Goal: Task Accomplishment & Management: Use online tool/utility

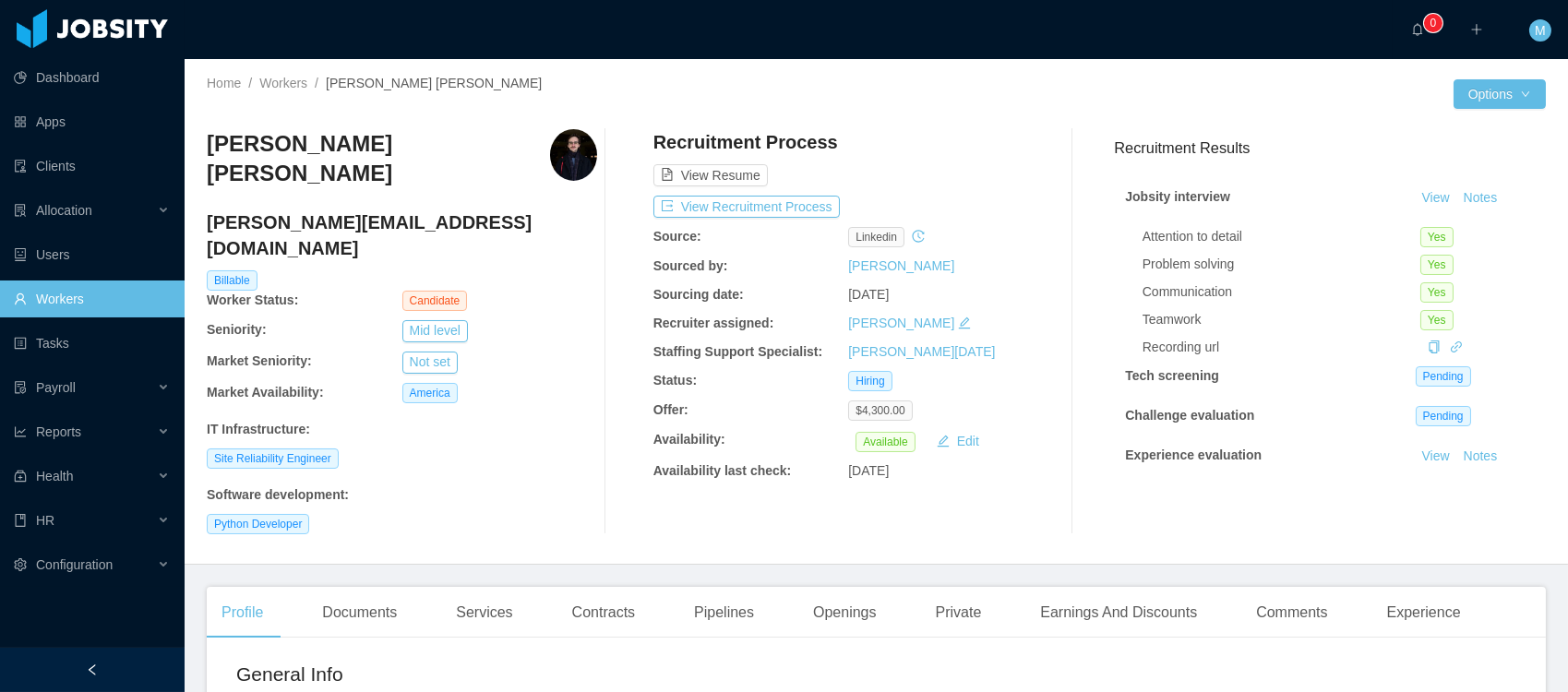
click at [550, 77] on div "Home / Workers / Fernando Pereira Medin /" at bounding box center [542, 83] width 669 height 19
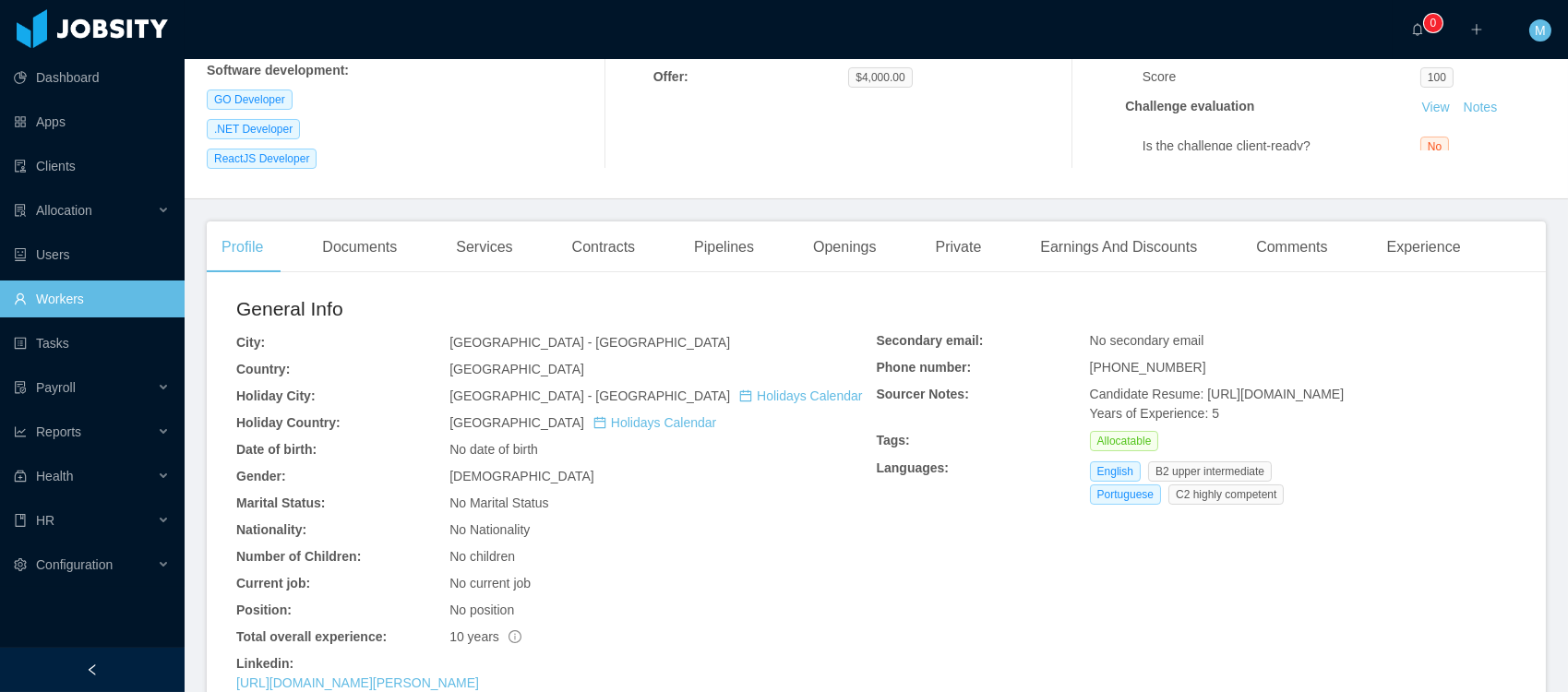
scroll to position [695, 0]
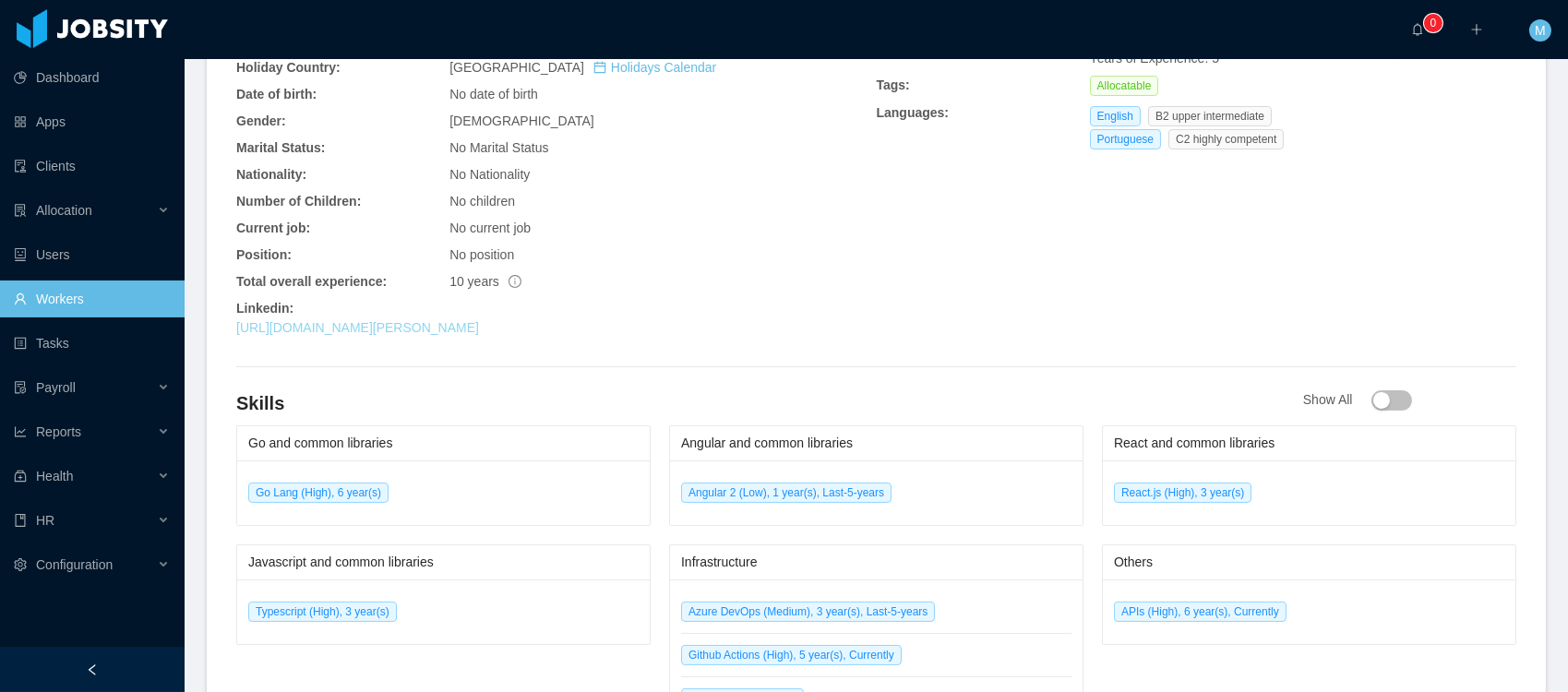
click at [397, 320] on link "https://www.linkedin.com/in/lucas-sgarcia" at bounding box center [358, 327] width 243 height 15
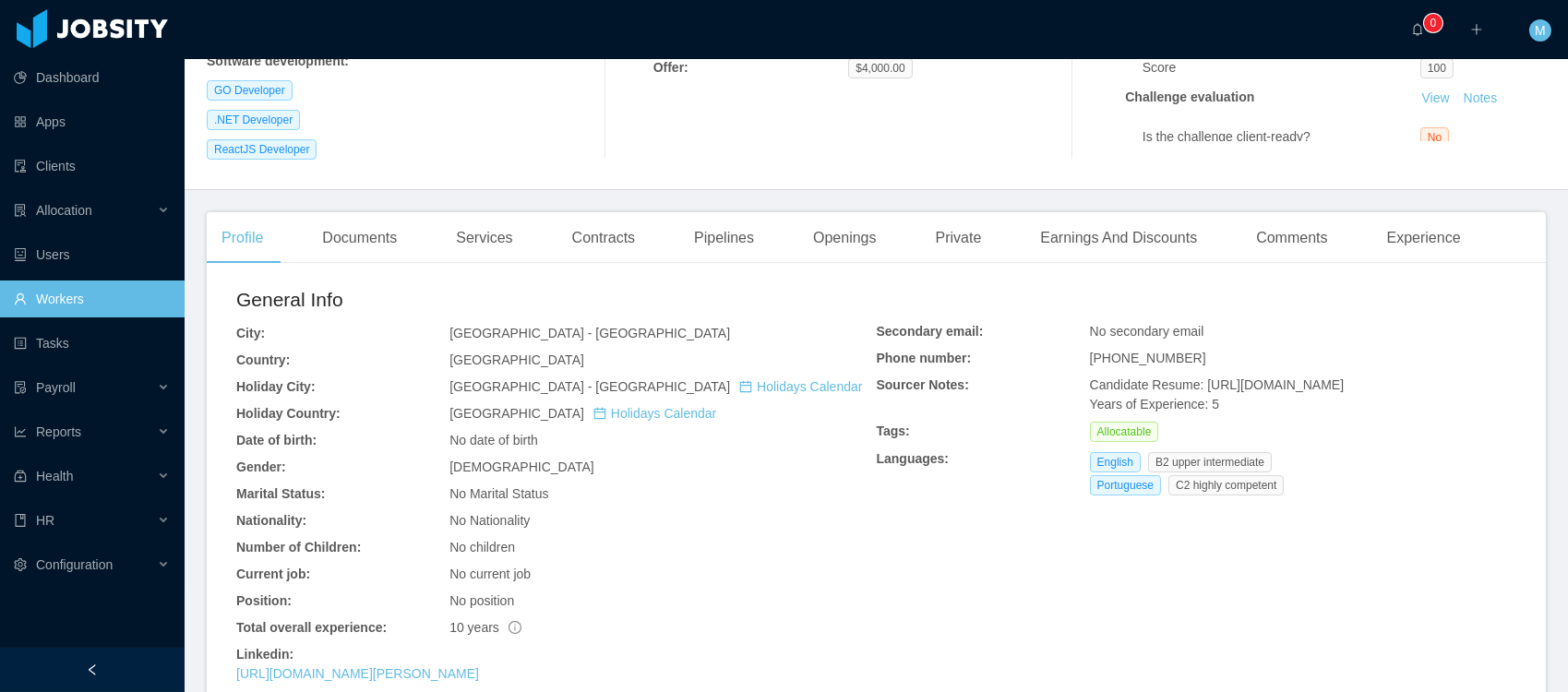
scroll to position [525, 0]
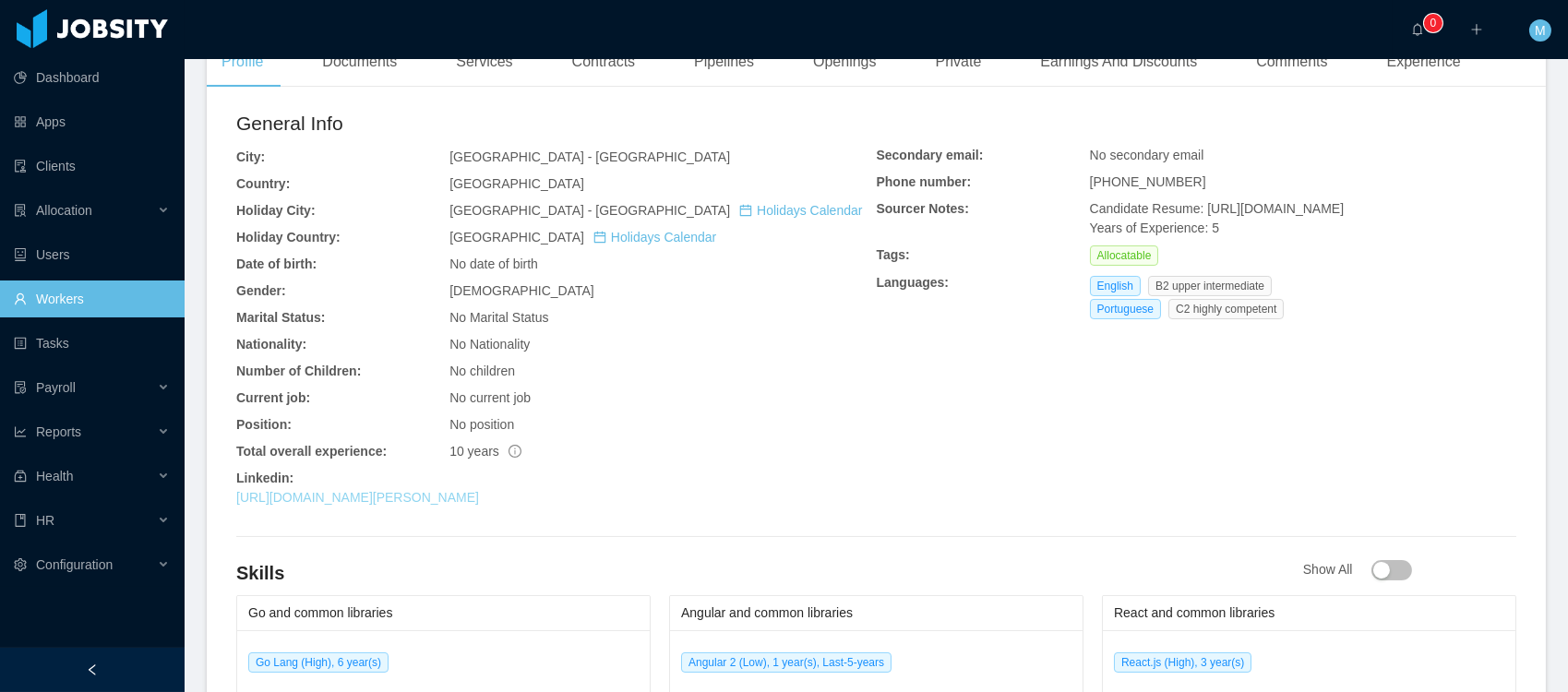
drag, startPoint x: 375, startPoint y: 481, endPoint x: 386, endPoint y: 473, distance: 13.6
click at [375, 490] on link "[URL][DOMAIN_NAME][PERSON_NAME]" at bounding box center [358, 497] width 243 height 15
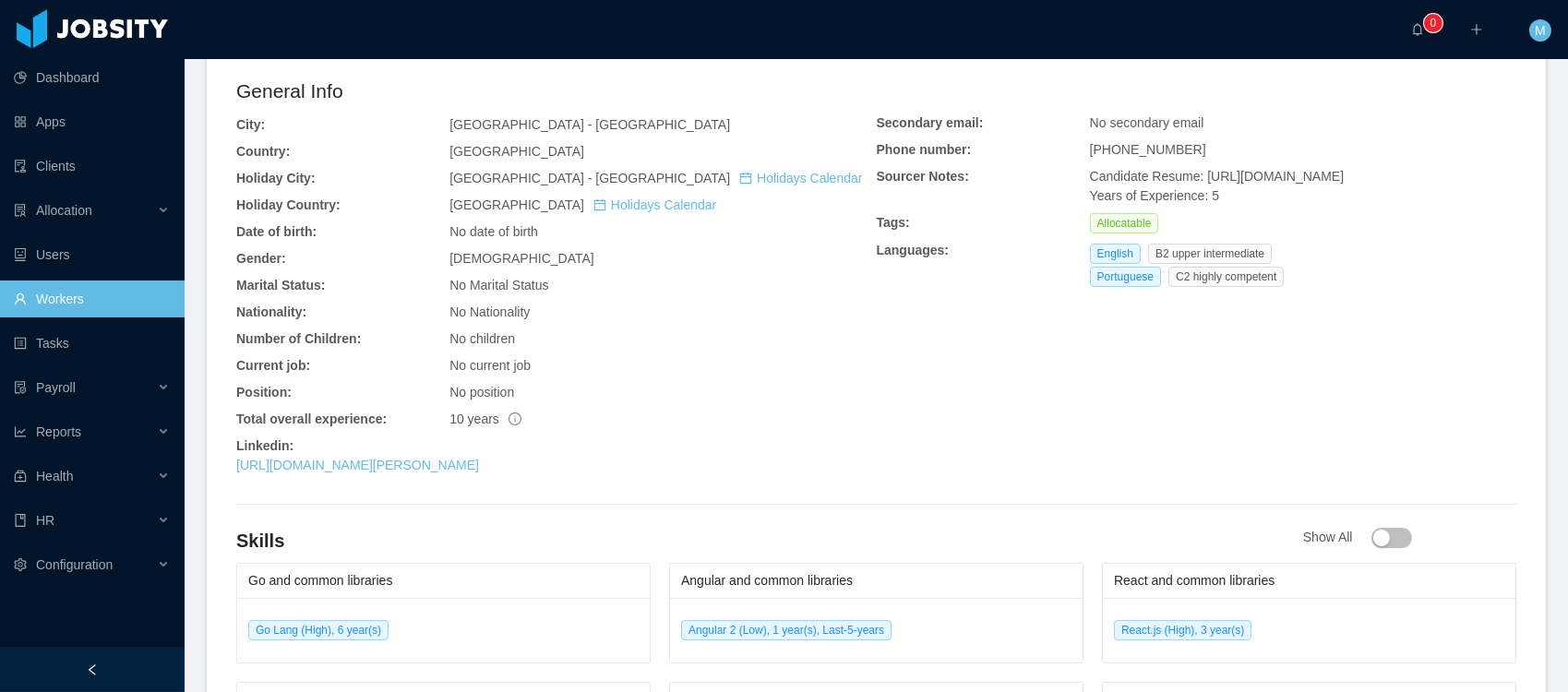
scroll to position [0, 0]
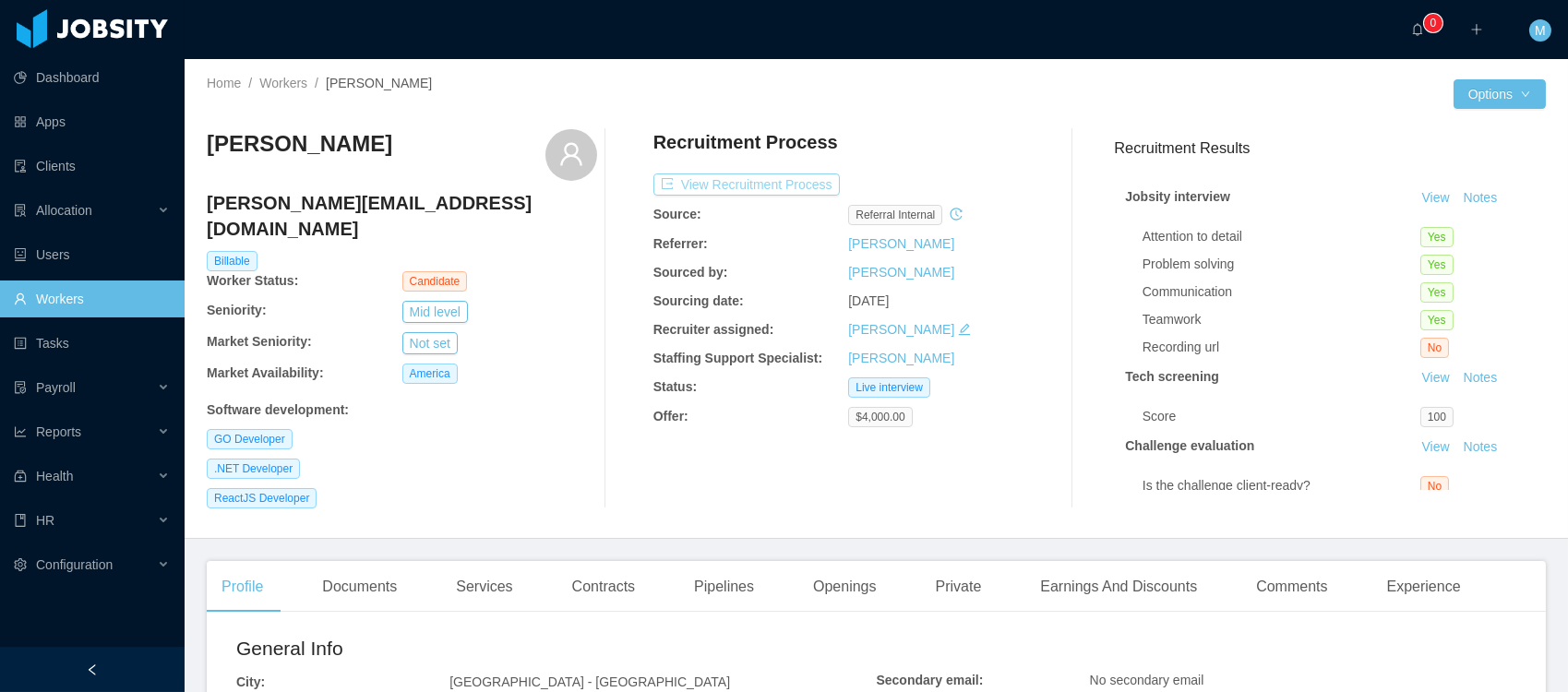
click at [771, 179] on button "View Recruitment Process" at bounding box center [746, 185] width 186 height 22
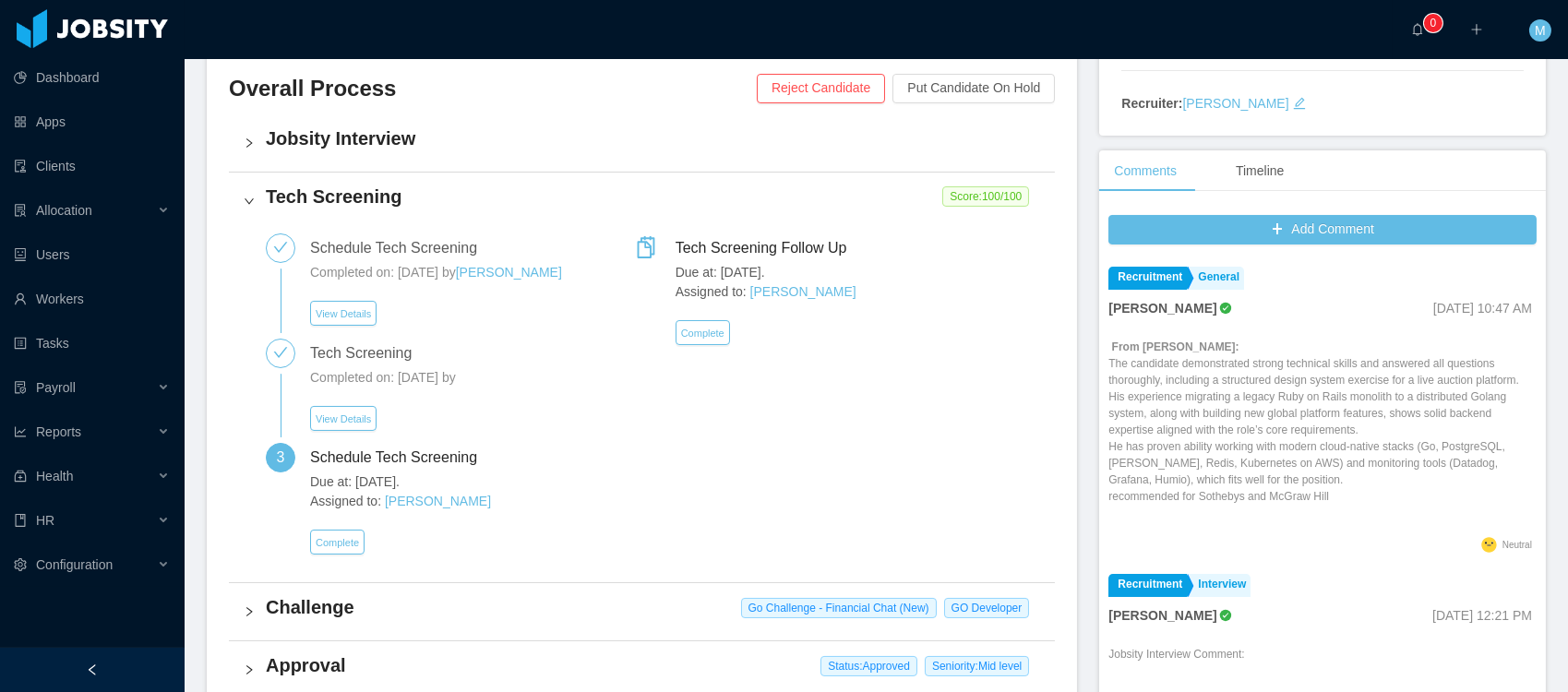
scroll to position [786, 0]
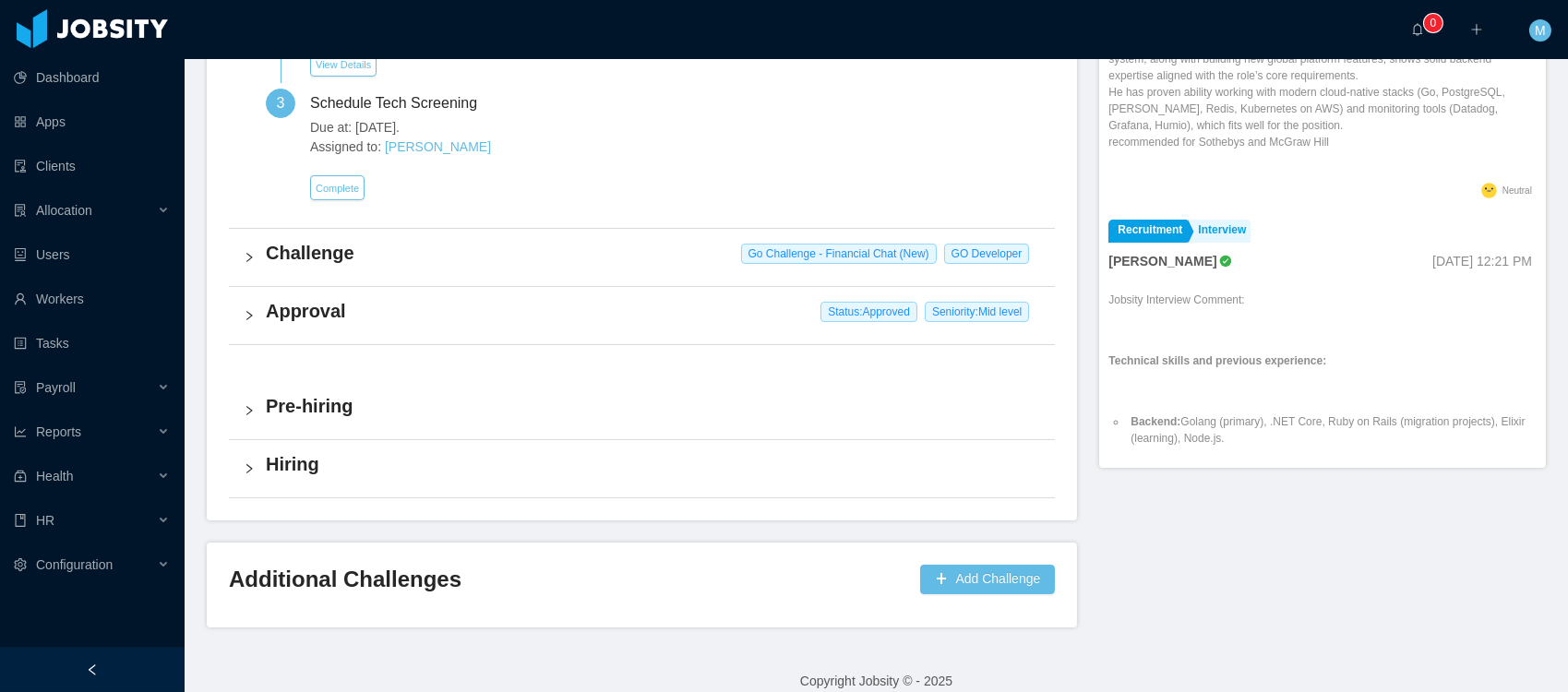
click at [333, 245] on h4 "Challenge" at bounding box center [653, 253] width 774 height 26
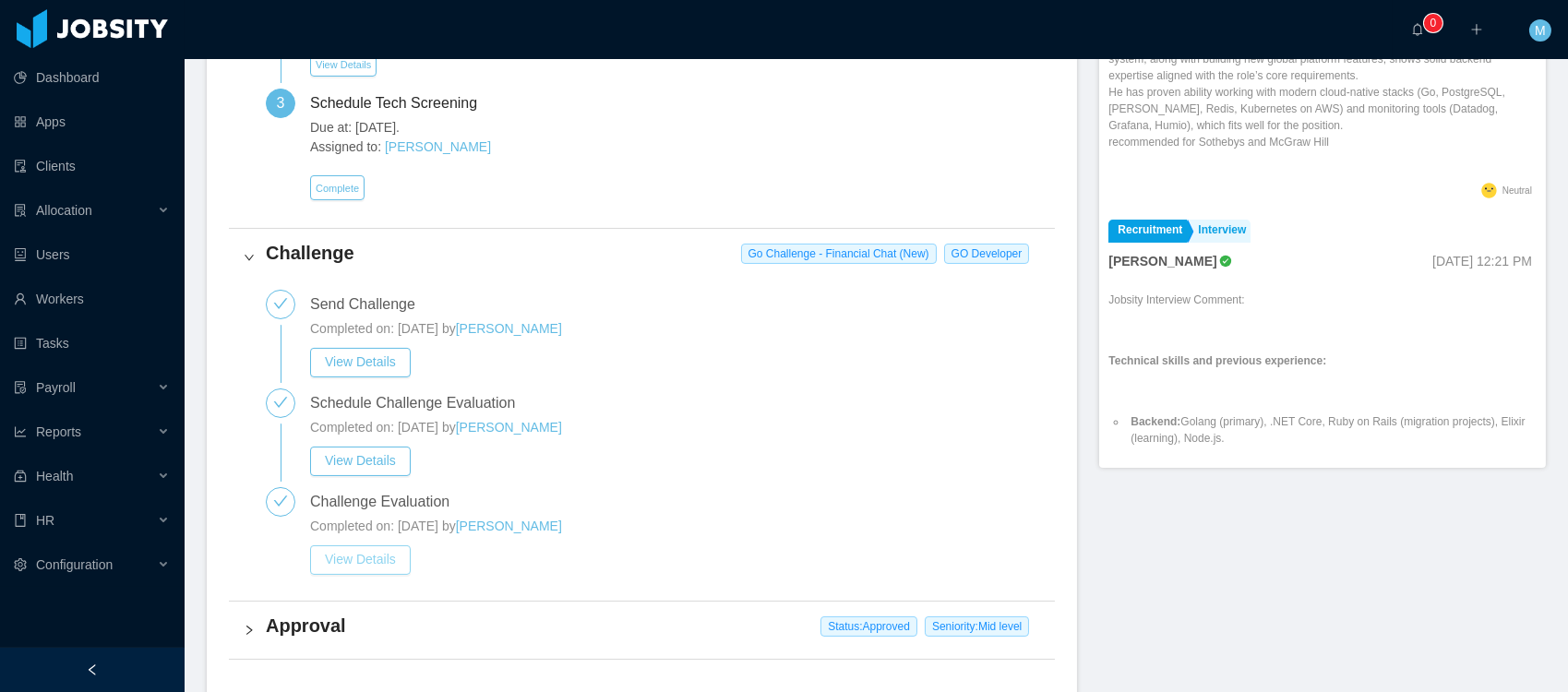
click at [389, 555] on button "View Details" at bounding box center [360, 560] width 100 height 30
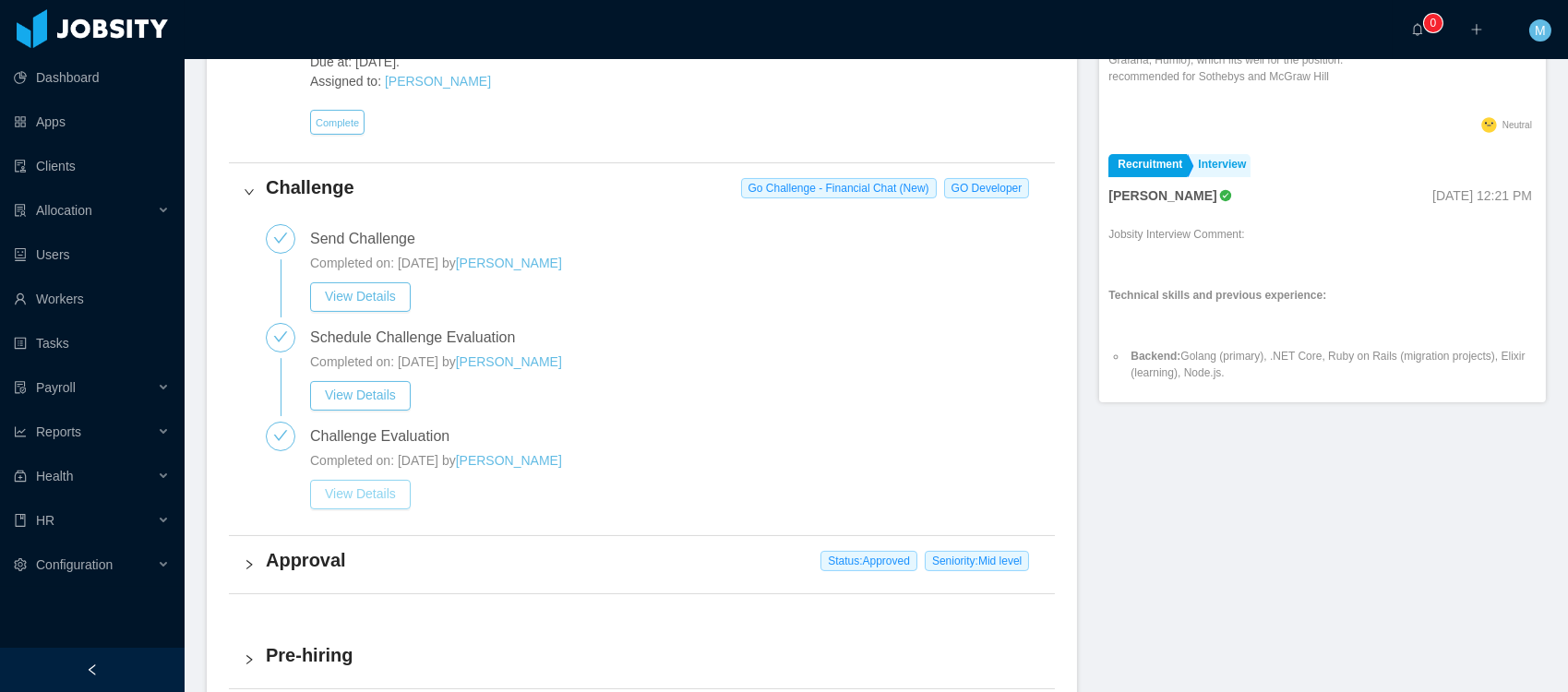
scroll to position [1025, 0]
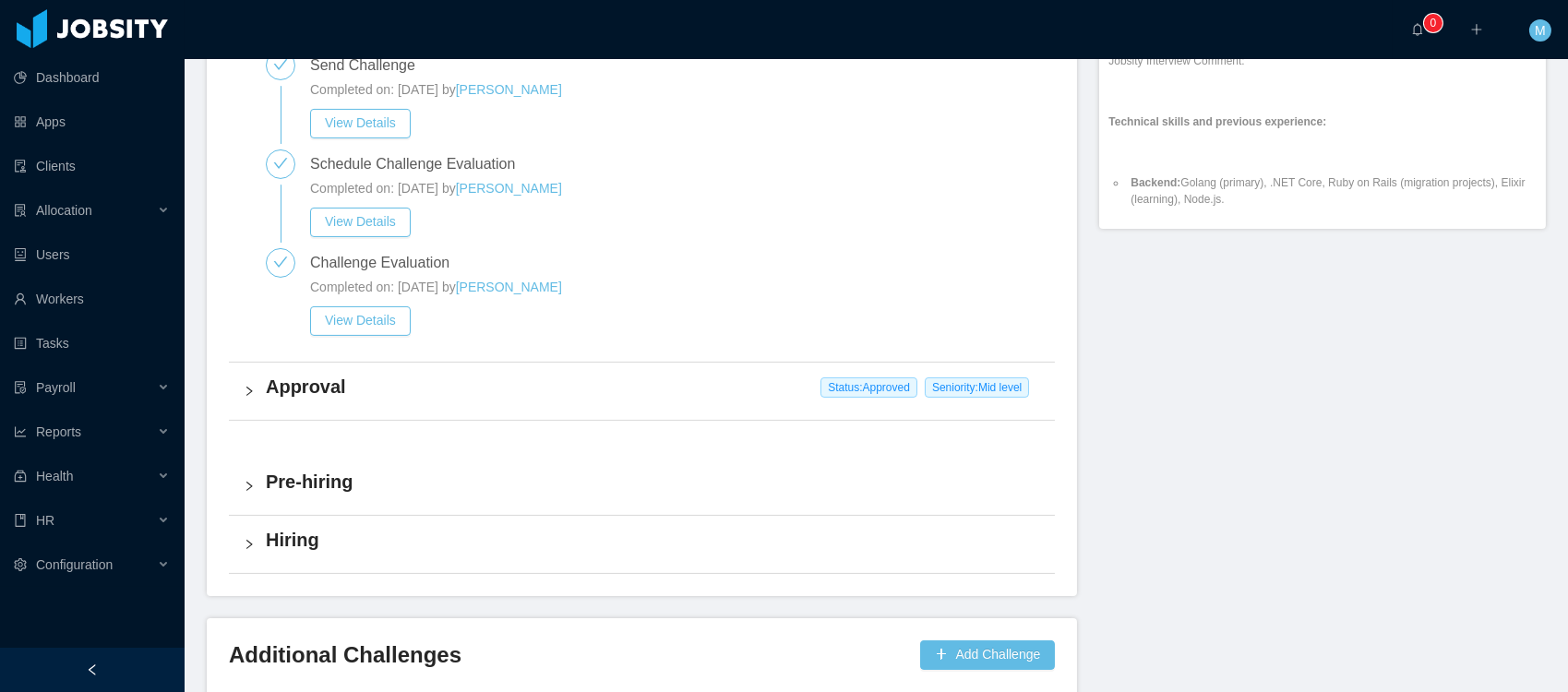
click at [244, 389] on icon "icon: right" at bounding box center [249, 391] width 11 height 11
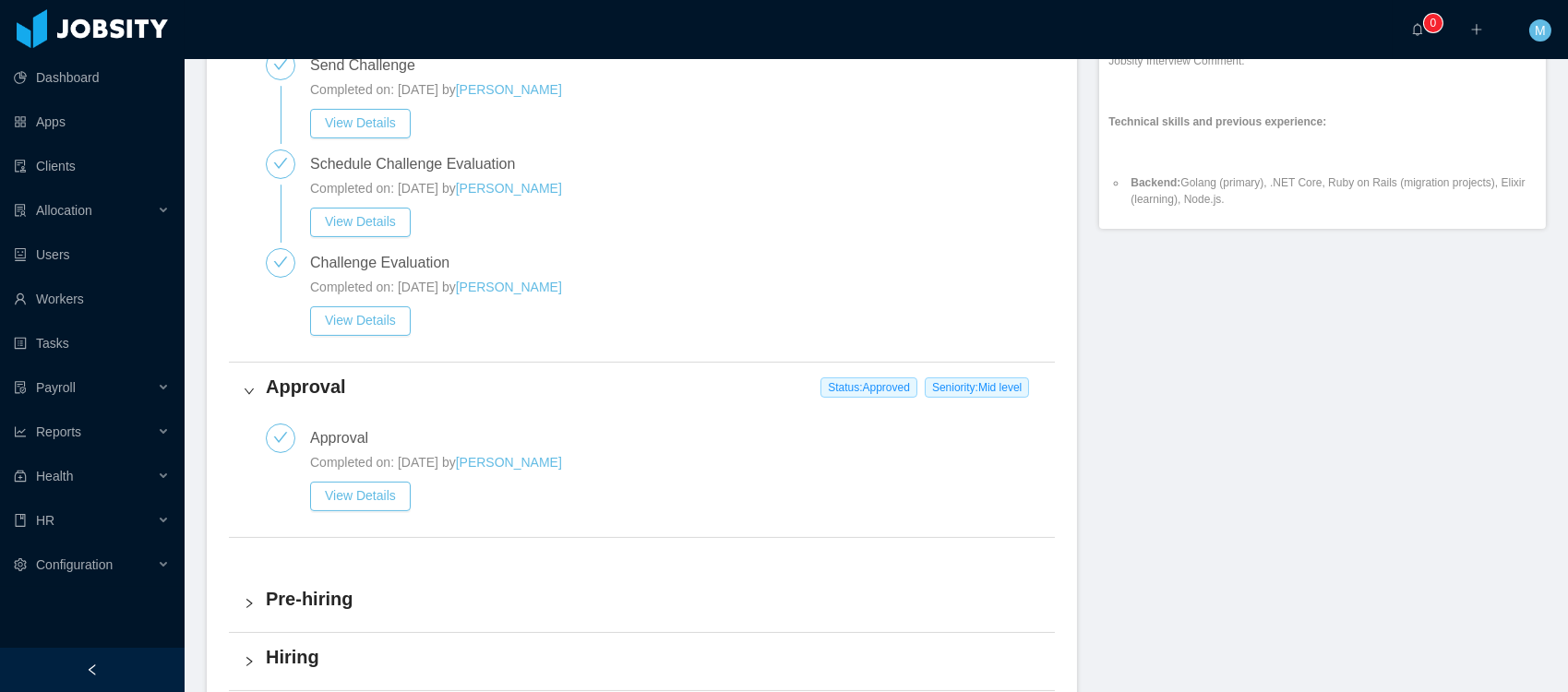
scroll to position [1212, 0]
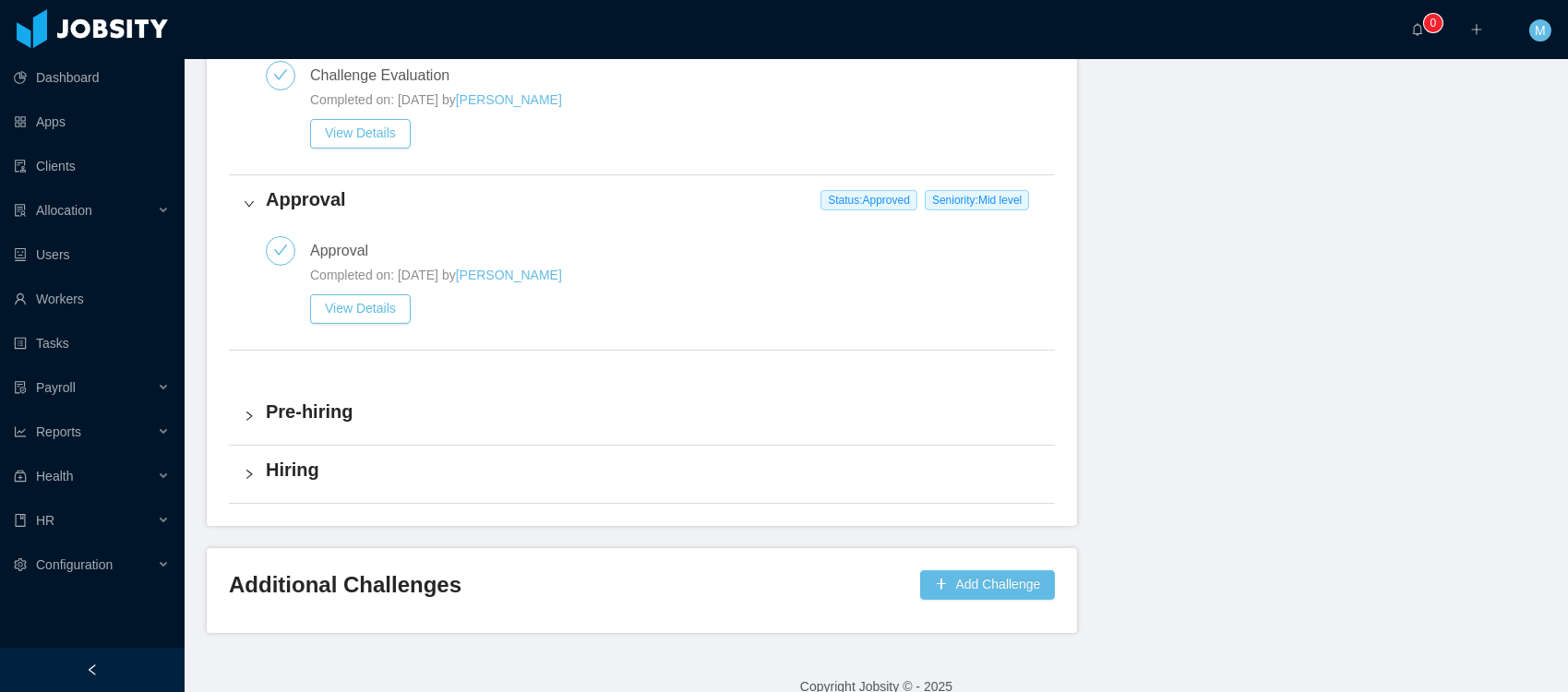
click at [287, 413] on h4 "Pre-hiring" at bounding box center [653, 412] width 774 height 26
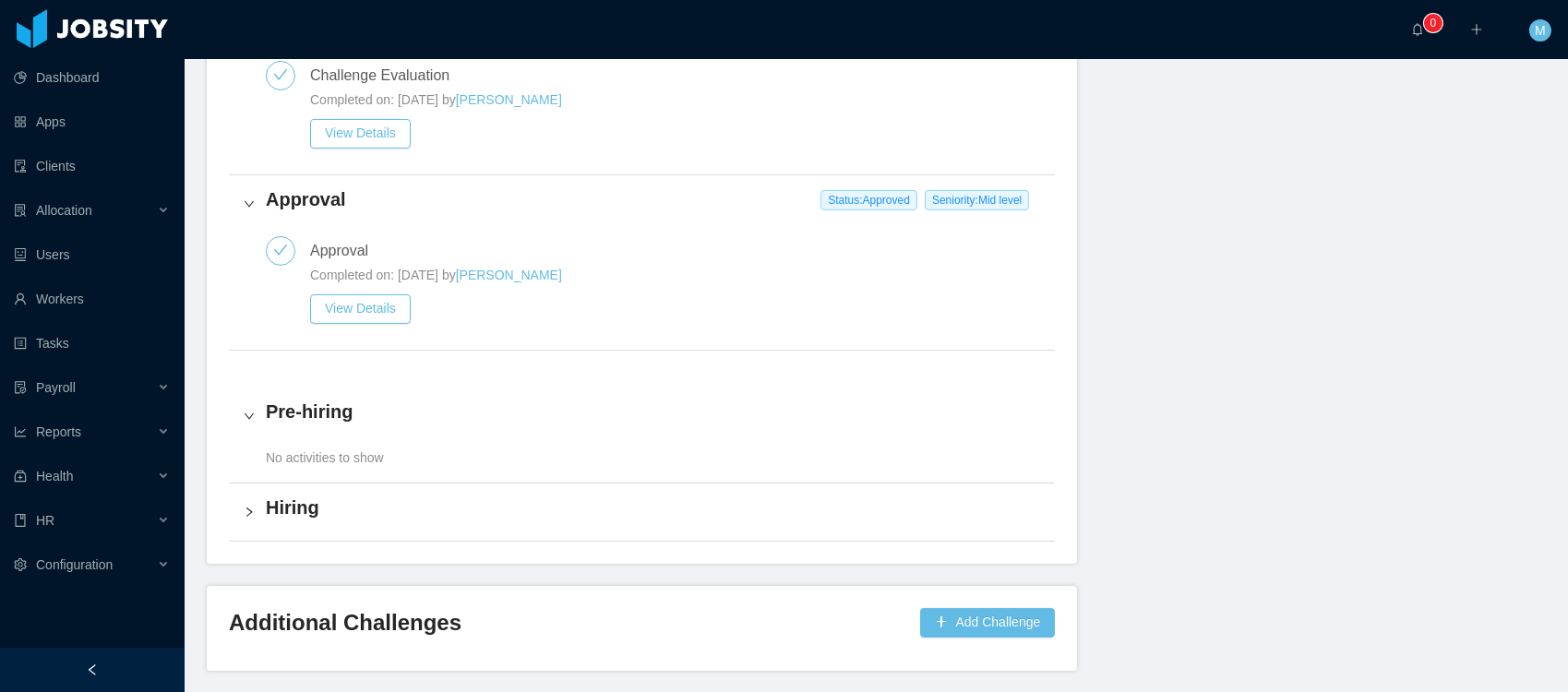
click at [262, 404] on div "Pre-hiring" at bounding box center [642, 416] width 826 height 58
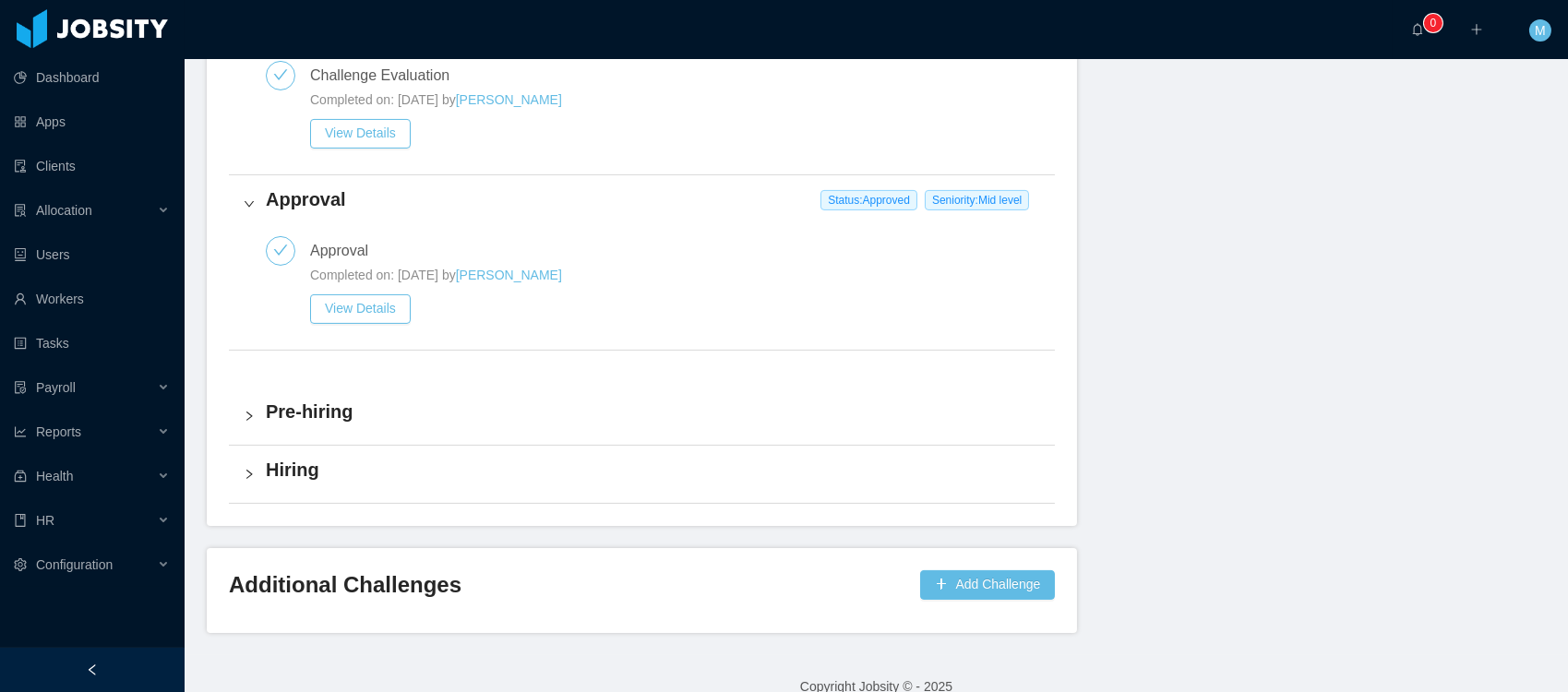
click at [260, 465] on div "Hiring" at bounding box center [642, 475] width 826 height 58
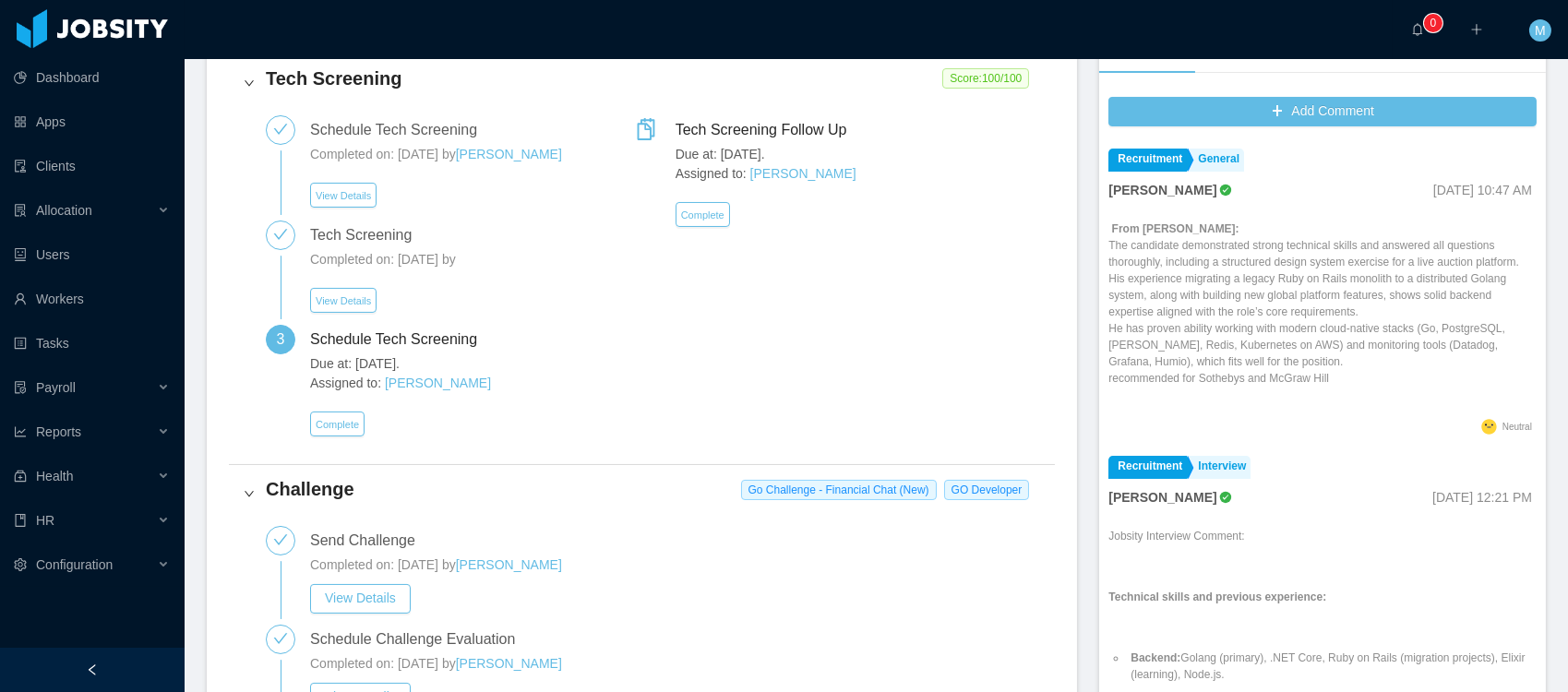
scroll to position [0, 0]
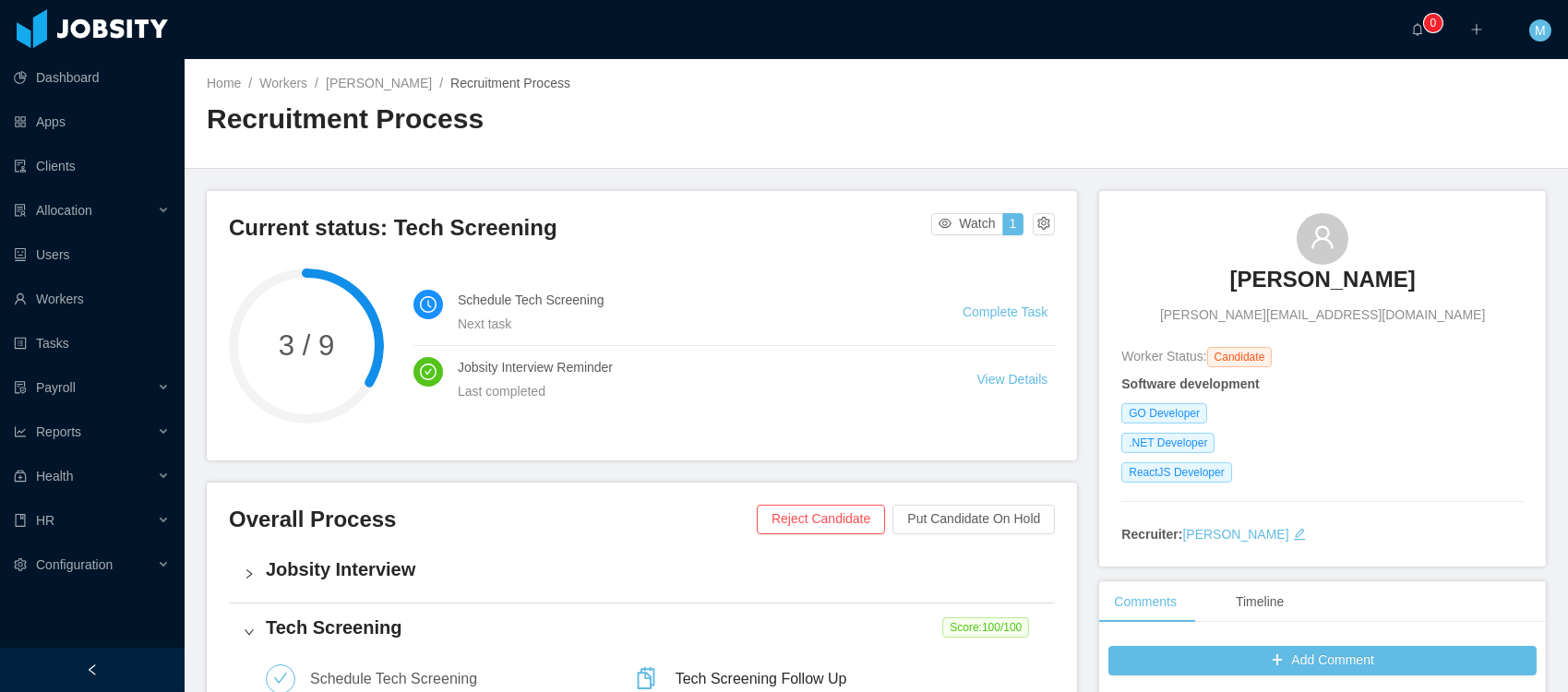
click at [376, 94] on div "Home / Workers / Lucas Garcia / Recruitment Process / Recruitment Process" at bounding box center [542, 113] width 669 height 79
click at [383, 79] on link "[PERSON_NAME]" at bounding box center [378, 83] width 106 height 15
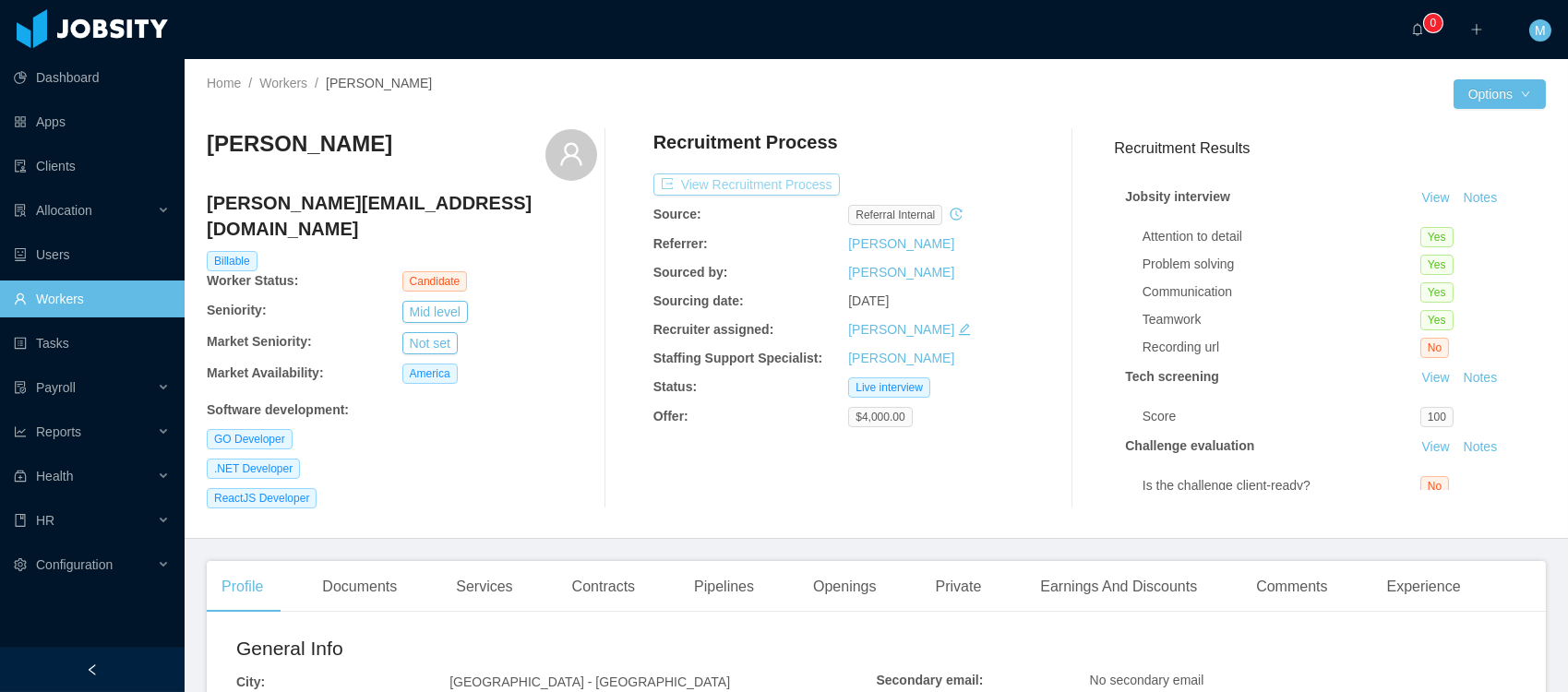
click at [747, 173] on button "View Recruitment Process" at bounding box center [746, 185] width 186 height 22
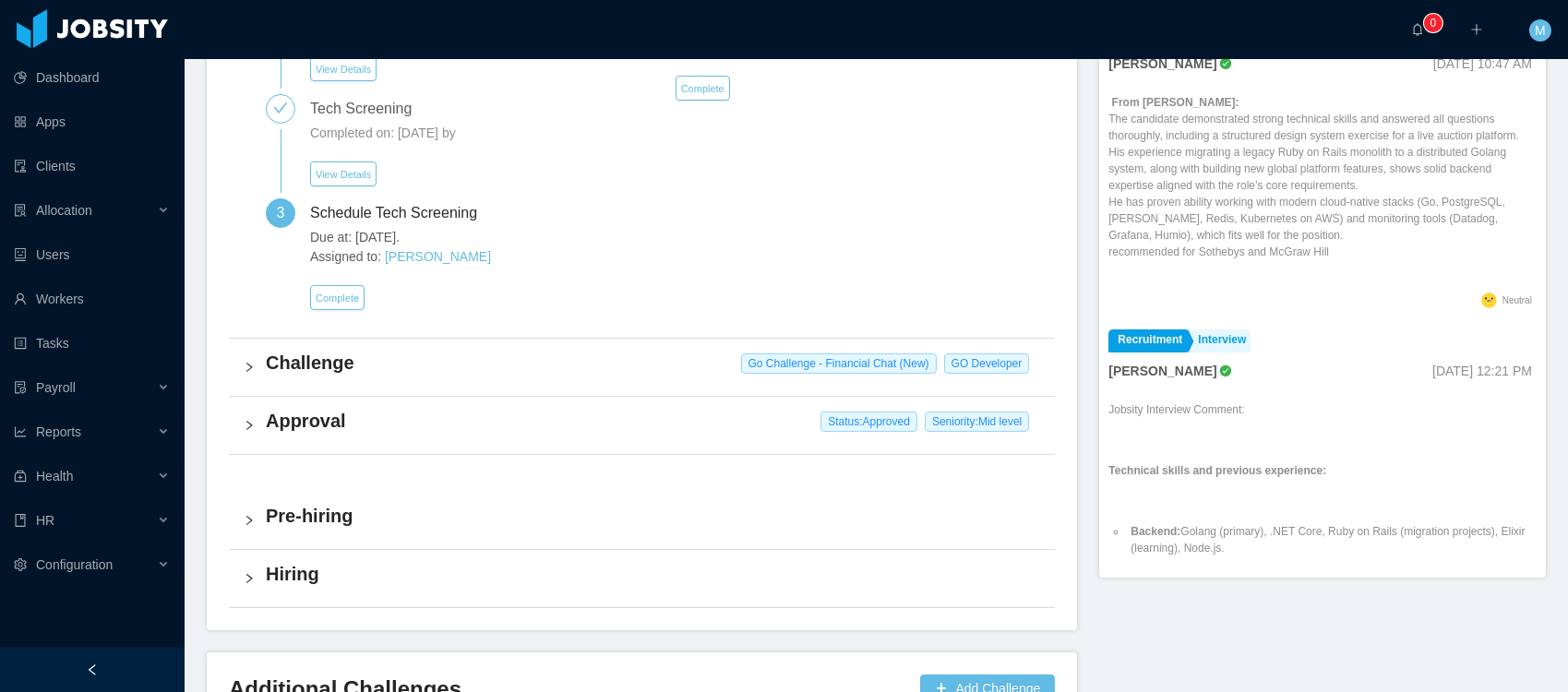
scroll to position [686, 0]
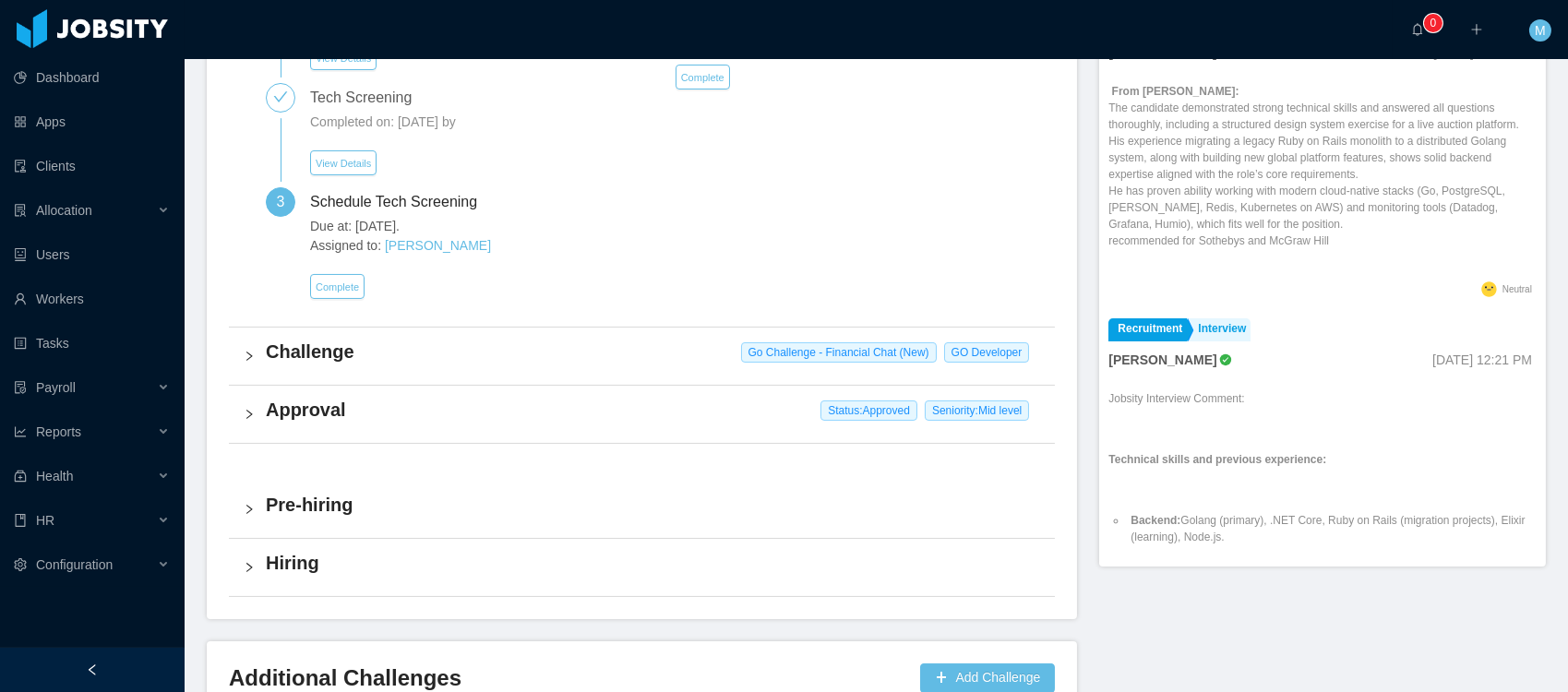
click at [315, 408] on h4 "Approval" at bounding box center [653, 410] width 774 height 26
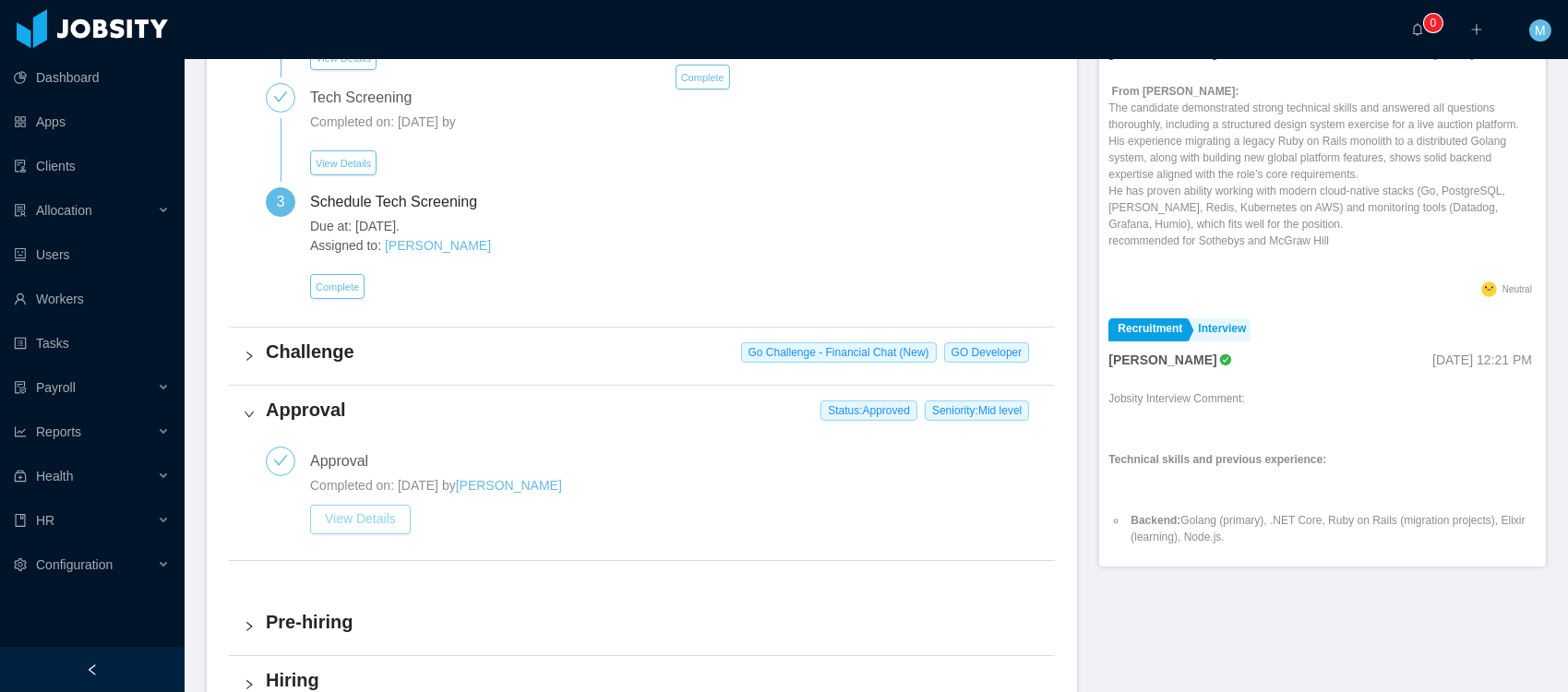
click at [356, 506] on button "View Details" at bounding box center [360, 519] width 100 height 30
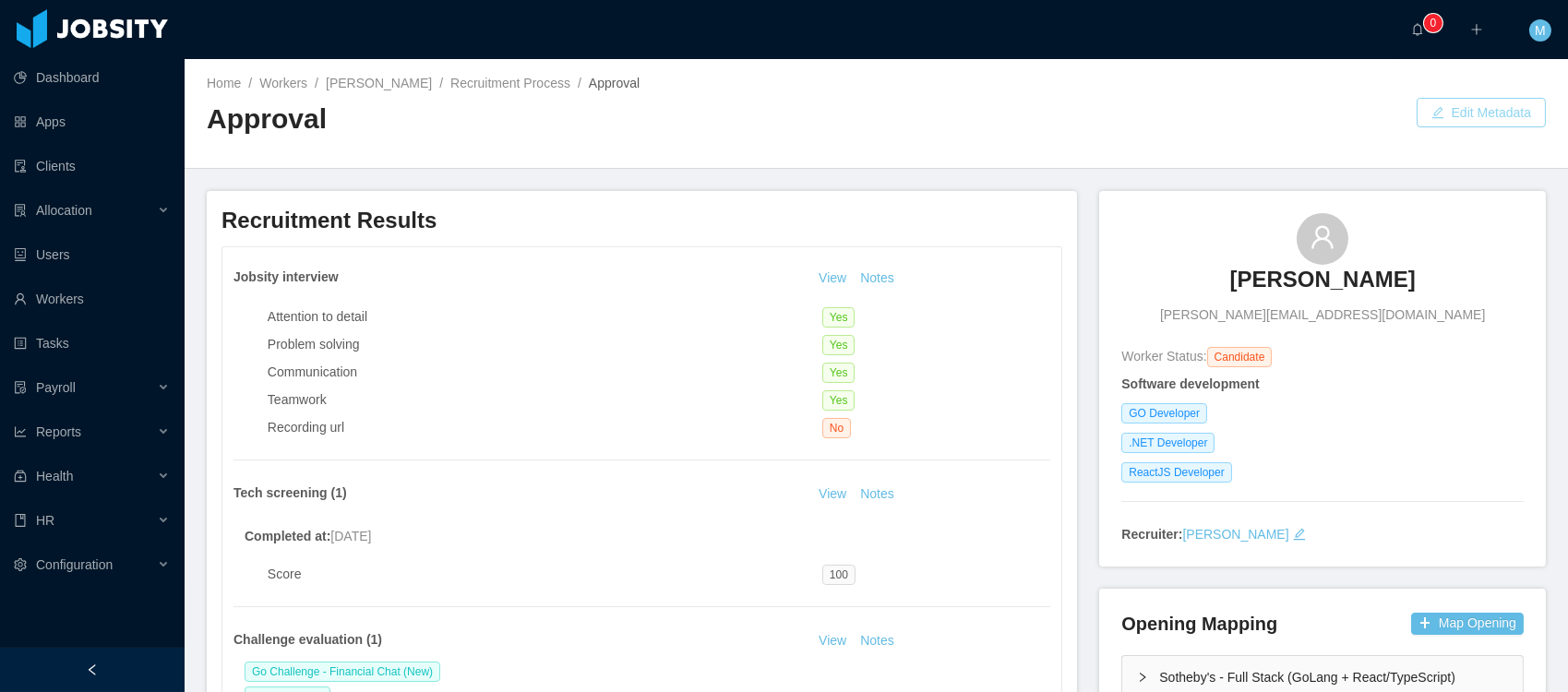
click at [1475, 121] on button "Edit Metadata" at bounding box center [1480, 112] width 129 height 30
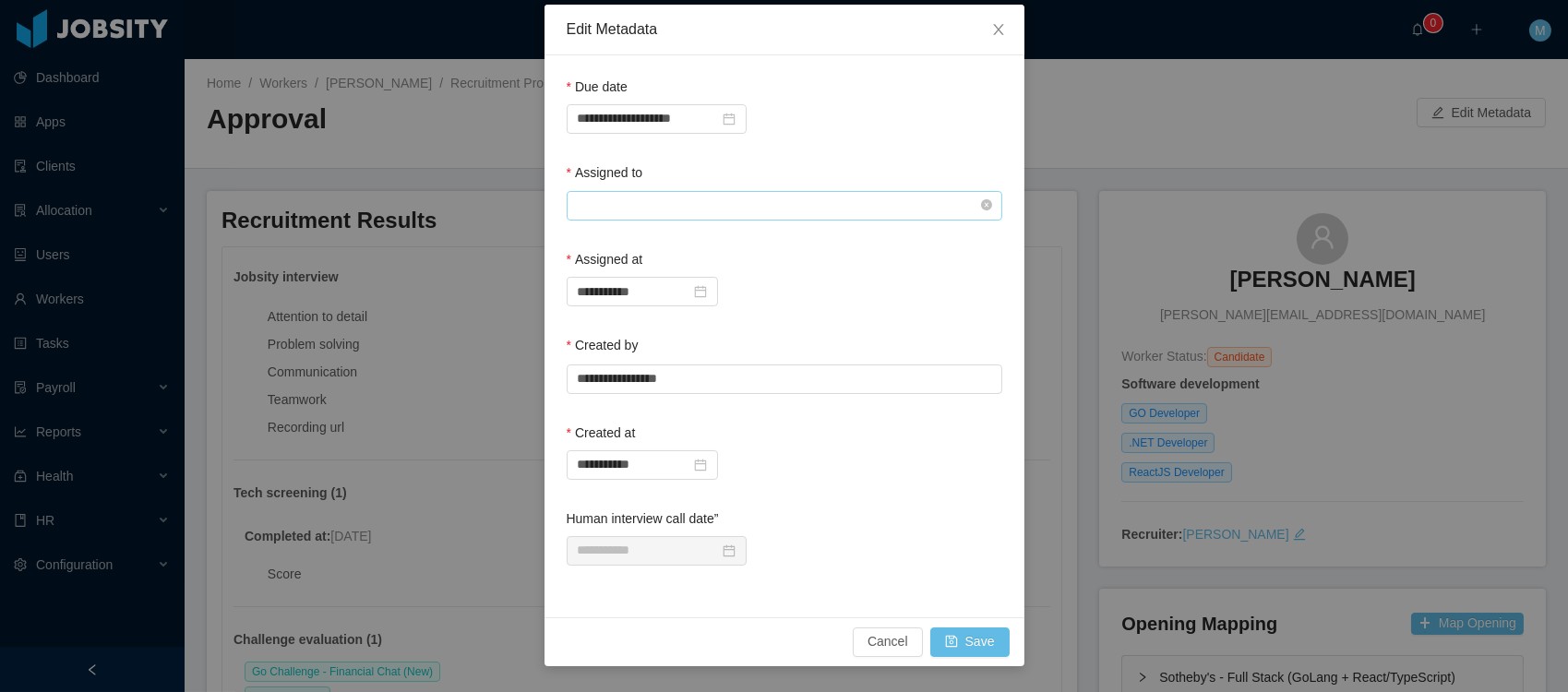
click at [637, 207] on input "text" at bounding box center [784, 206] width 436 height 30
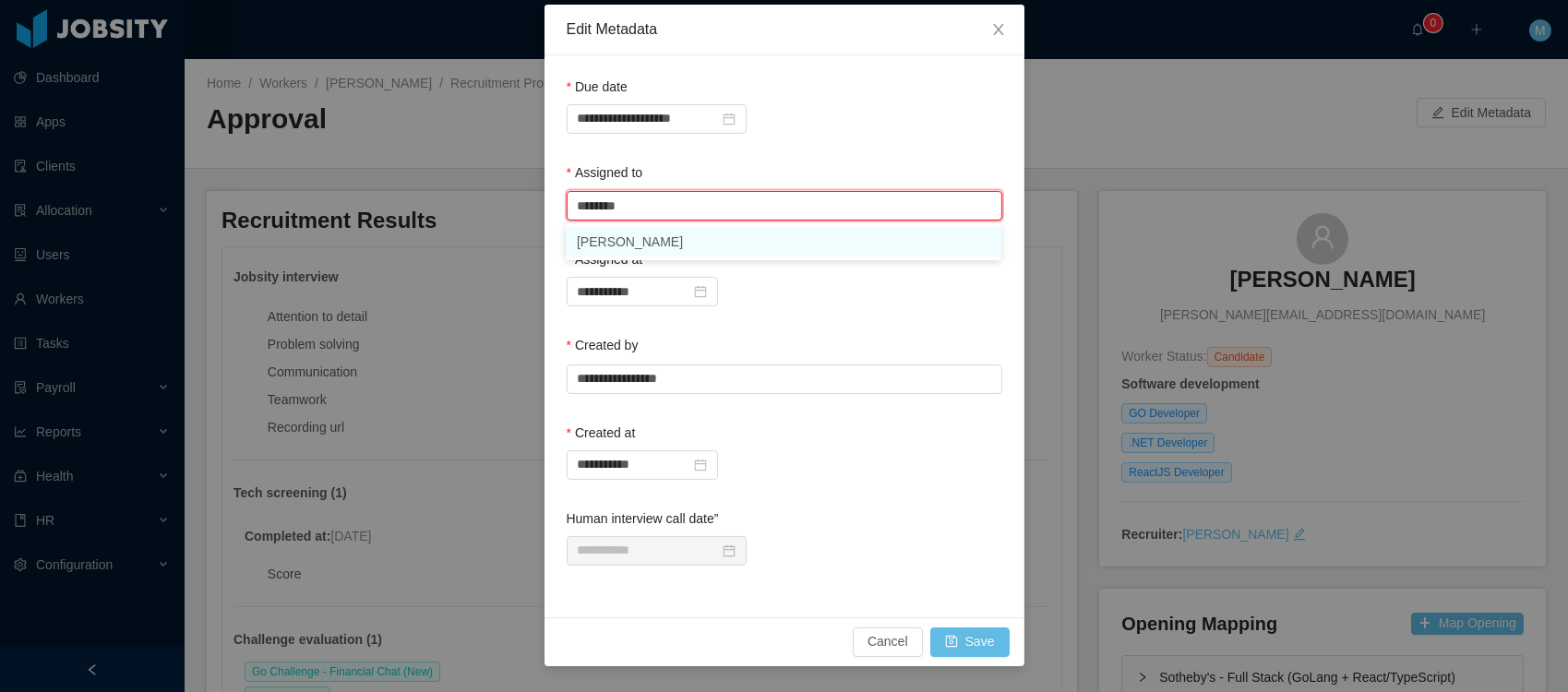
click at [656, 238] on li "Mauricio Lopez" at bounding box center [784, 242] width 436 height 30
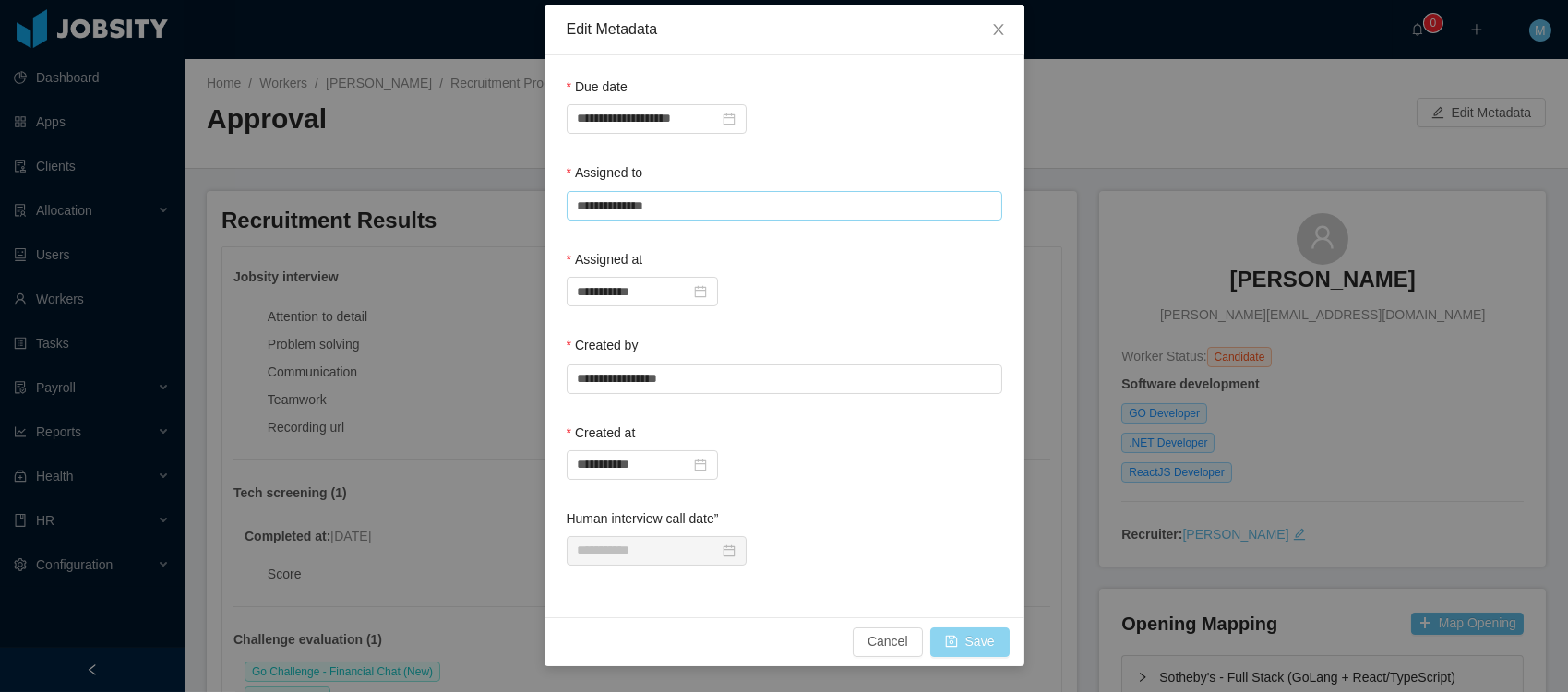
type input "**********"
click at [960, 642] on button "Save" at bounding box center [970, 643] width 80 height 30
drag, startPoint x: 962, startPoint y: 643, endPoint x: 977, endPoint y: 626, distance: 22.7
click at [962, 643] on button "Save" at bounding box center [970, 643] width 80 height 30
click at [1000, 32] on icon "icon: close" at bounding box center [998, 30] width 10 height 11
